Goal: Task Accomplishment & Management: Manage account settings

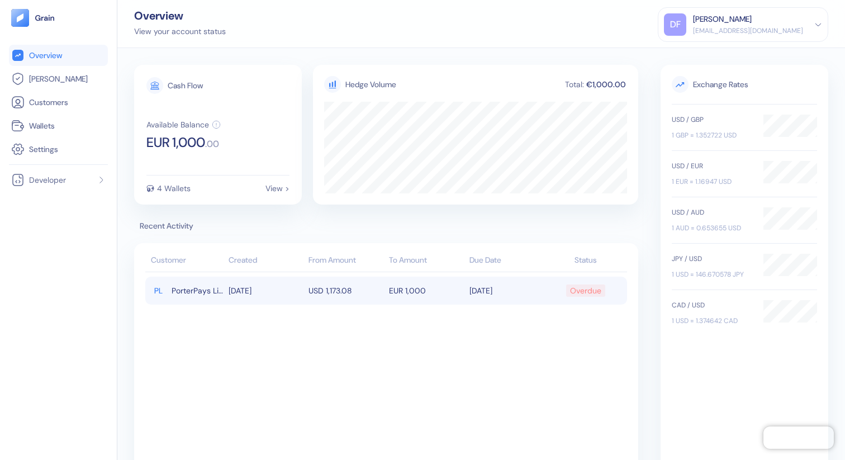
click at [442, 285] on td "EUR 1,000" at bounding box center [426, 291] width 80 height 28
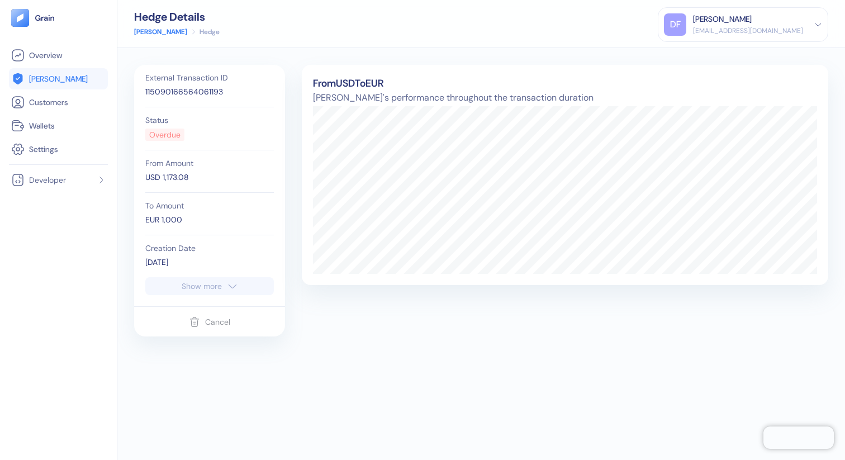
click at [198, 287] on div "Show more" at bounding box center [202, 286] width 40 height 8
click at [219, 282] on div "Show more" at bounding box center [202, 286] width 40 height 8
click at [234, 289] on icon "button" at bounding box center [232, 285] width 11 height 13
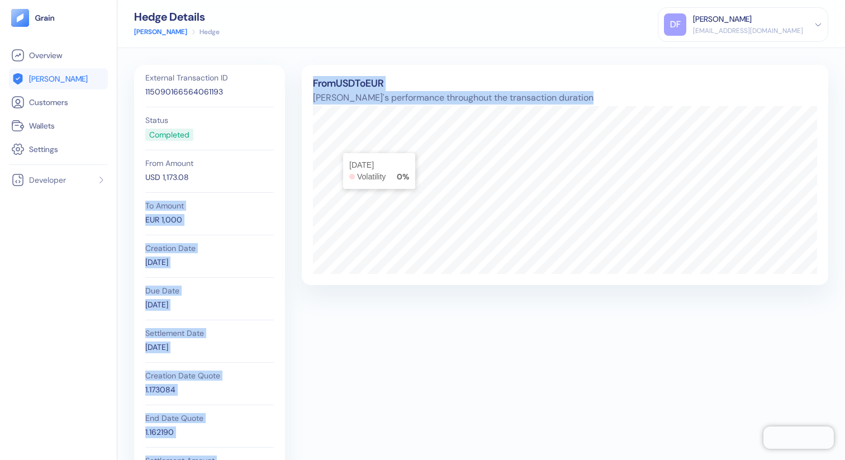
click at [337, 147] on div "External Transaction ID 115090166564061193 Status Completed From Amount USD 1,1…" at bounding box center [481, 307] width 694 height 484
click at [43, 125] on span "Wallets" at bounding box center [42, 125] width 26 height 11
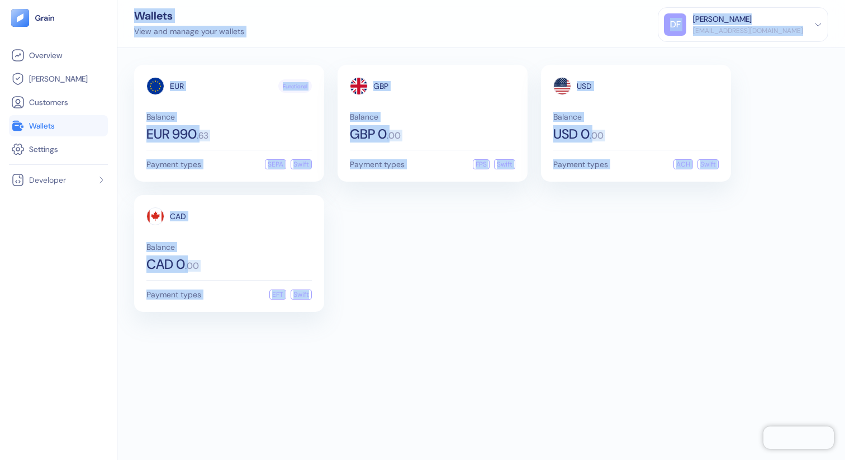
click at [479, 277] on div "EUR Functional Balance EUR 990 . 63 Payment types SEPA Swift GBP Balance GBP 0 …" at bounding box center [481, 188] width 694 height 247
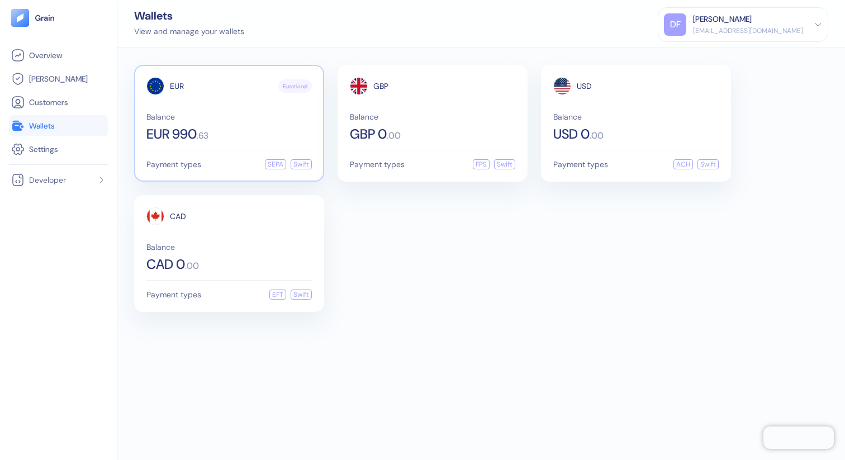
click at [269, 107] on div "EUR Functional Balance EUR 990 . 63" at bounding box center [228, 109] width 165 height 64
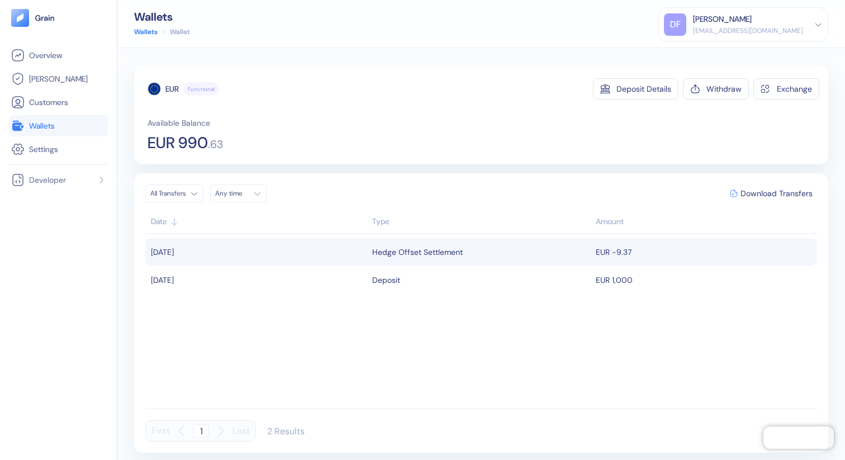
click at [484, 257] on div "Hedge Offset Settlement" at bounding box center [481, 251] width 218 height 19
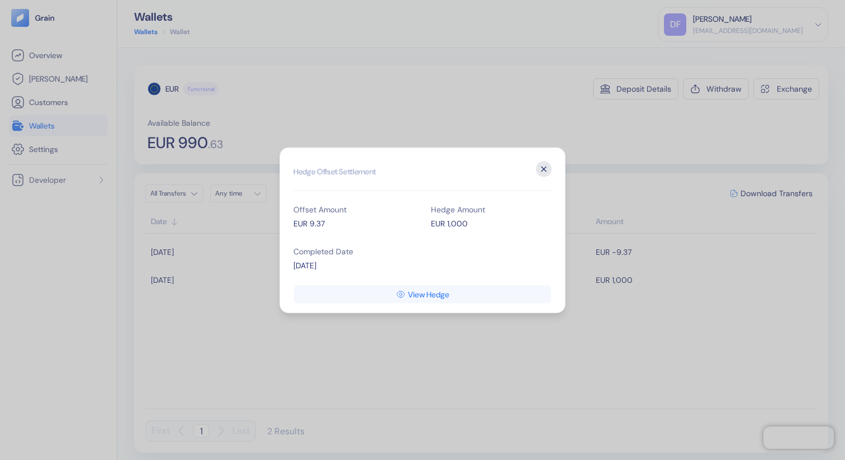
click at [550, 166] on icon "button" at bounding box center [544, 169] width 16 height 16
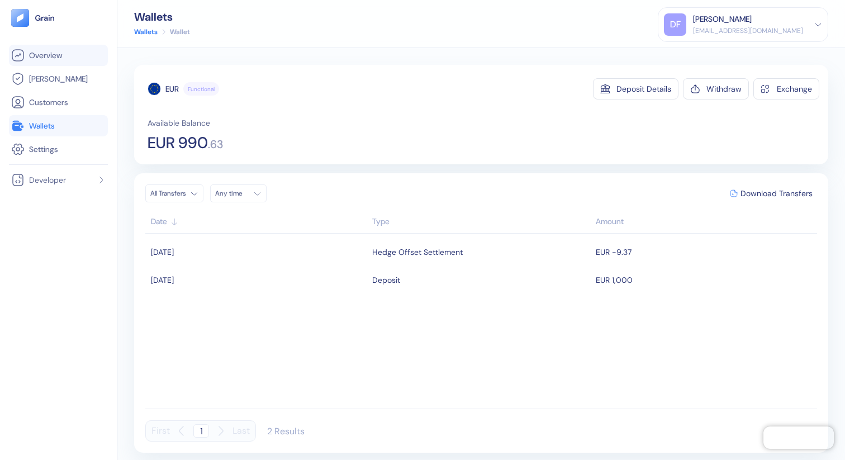
click at [51, 52] on span "Overview" at bounding box center [45, 55] width 33 height 11
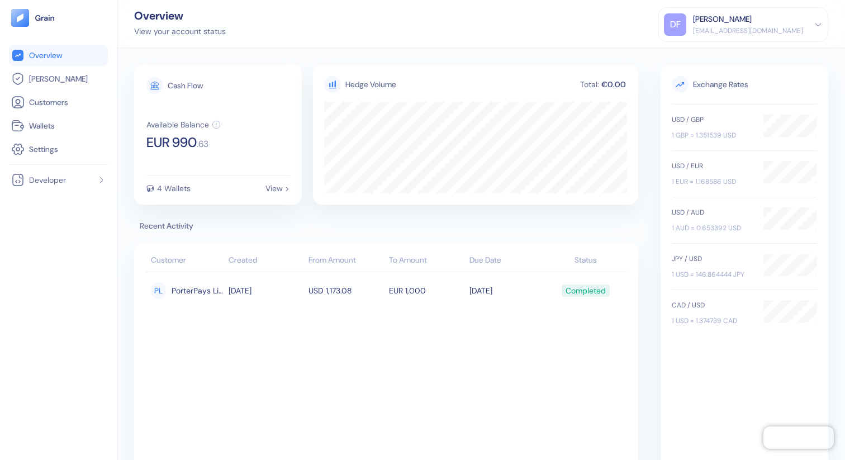
click at [750, 22] on div "[PERSON_NAME]" at bounding box center [722, 19] width 59 height 12
click at [709, 51] on div "Sign Out" at bounding box center [693, 56] width 31 height 12
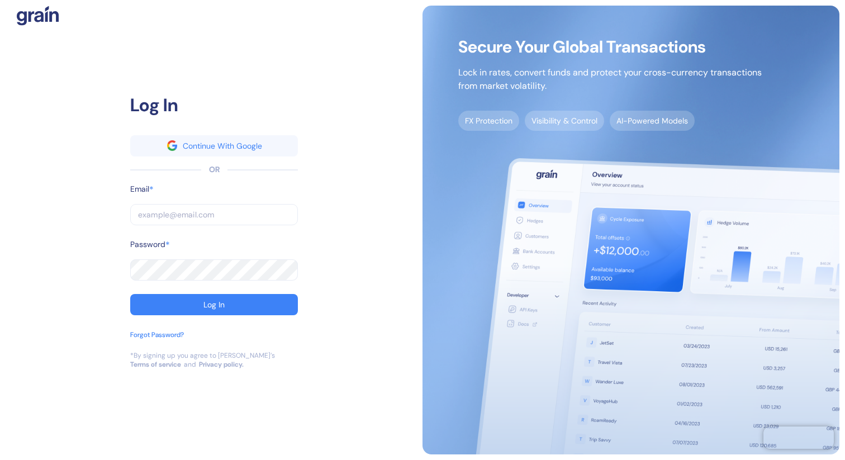
type input "noam+producation@grainfinance.co"
click at [287, 215] on input "noam+producation@grainfinance.co" at bounding box center [214, 214] width 168 height 21
type input "s"
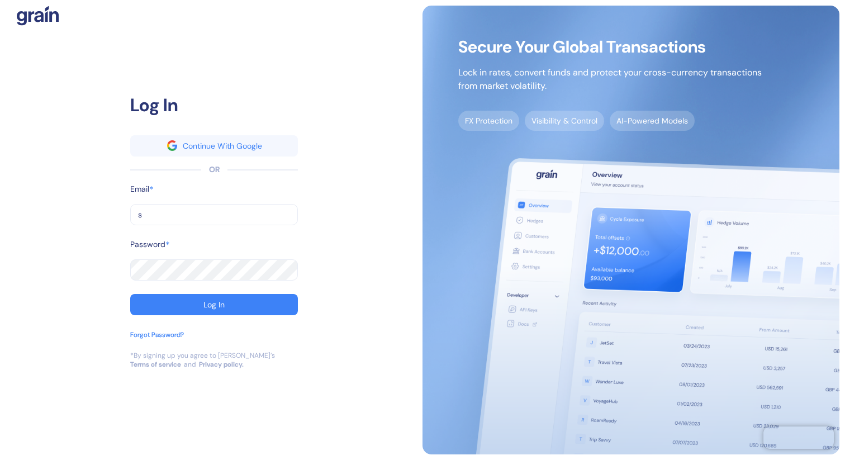
type input "st"
type input "stu"
type input "stub"
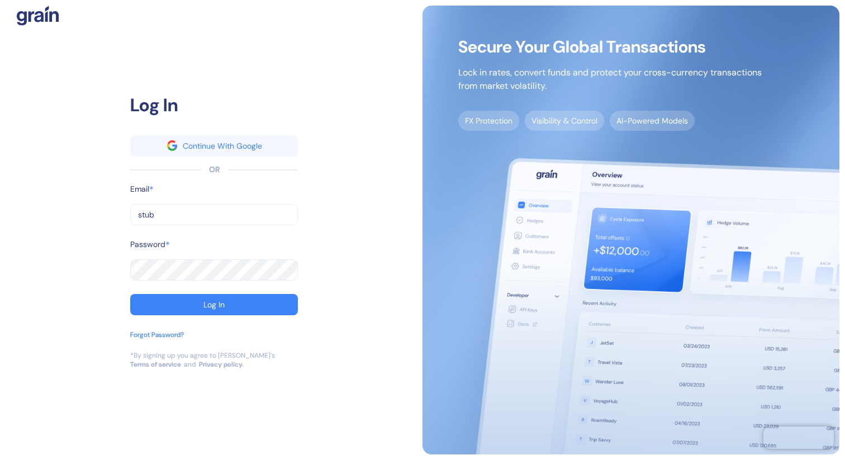
type input "stub"
type input "dev+stuba@grainfinance.co"
